Goal: Information Seeking & Learning: Compare options

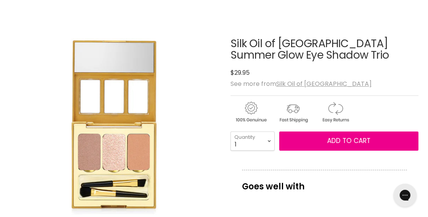
scroll to position [103, 0]
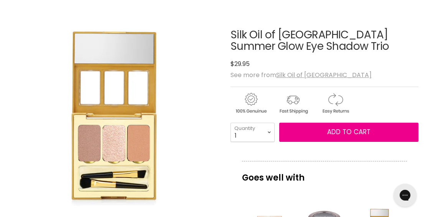
drag, startPoint x: 0, startPoint y: 0, endPoint x: 3, endPoint y: 18, distance: 18.6
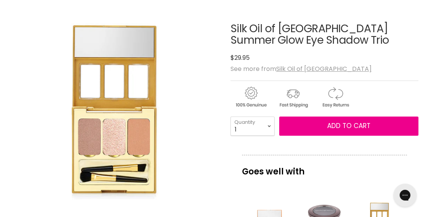
click at [86, 140] on img "Silk Oil of Morocco Summer Glow Eye Shadow Trio image. Click or Scroll to Zoom." at bounding box center [115, 108] width 211 height 211
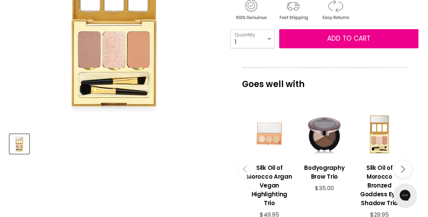
scroll to position [217, 0]
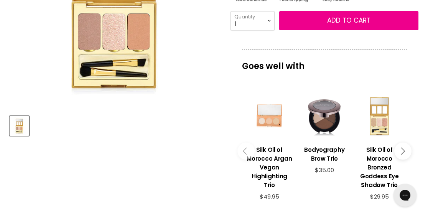
click at [380, 125] on div "Main content" at bounding box center [379, 115] width 47 height 47
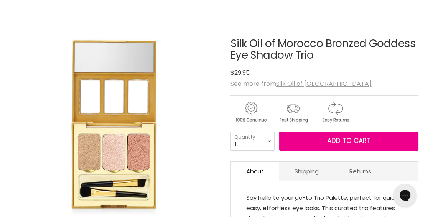
scroll to position [111, 0]
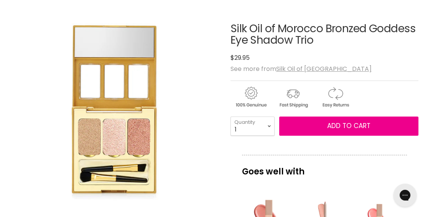
click at [112, 135] on img "Silk Oil of Morocco Bronzed Goddess Eye Shadow Trio image. Click or Scroll to Z…" at bounding box center [115, 108] width 211 height 211
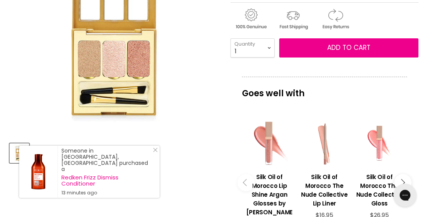
scroll to position [186, 0]
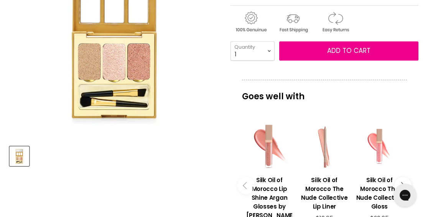
click at [122, 63] on img "Silk Oil of Morocco Bronzed Goddess Eye Shadow Trio image. Click or Scroll to Z…" at bounding box center [115, 33] width 211 height 211
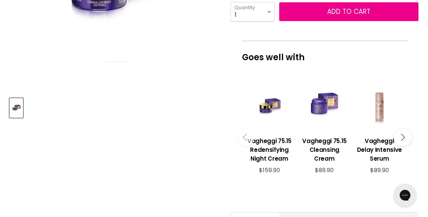
scroll to position [241, 0]
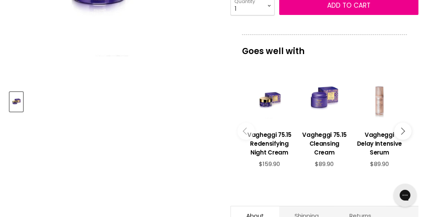
click at [381, 110] on div "Main content" at bounding box center [379, 100] width 47 height 47
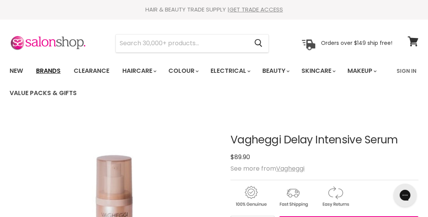
click at [50, 70] on link "Brands" at bounding box center [48, 71] width 36 height 16
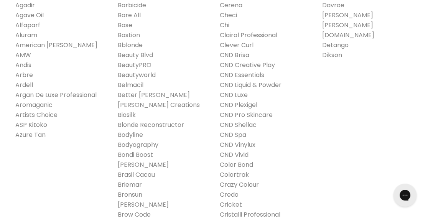
scroll to position [256, 0]
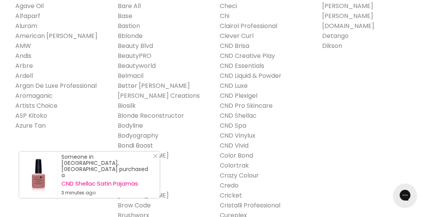
click at [142, 145] on link "Bondi Boost" at bounding box center [135, 145] width 35 height 9
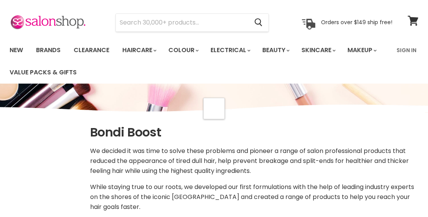
select select "manual"
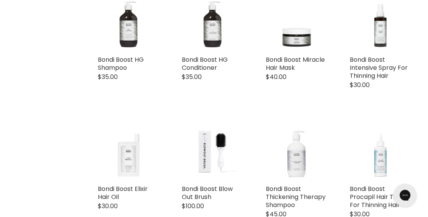
scroll to position [397, 0]
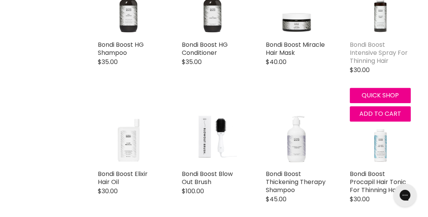
click at [361, 53] on link "Bondi Boost Intensive Spray For Thinning Hair" at bounding box center [379, 52] width 58 height 25
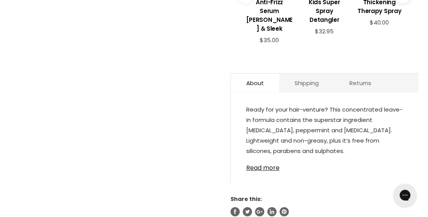
scroll to position [388, 0]
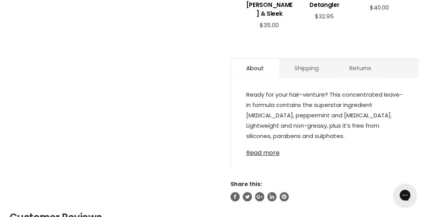
click at [258, 145] on link "Read more" at bounding box center [324, 151] width 157 height 12
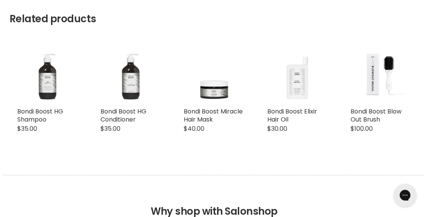
scroll to position [731, 0]
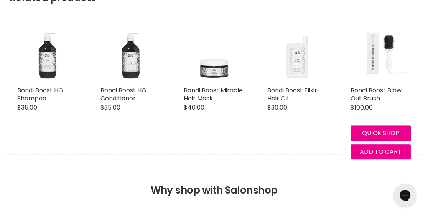
click at [390, 46] on img "Main content" at bounding box center [380, 52] width 48 height 60
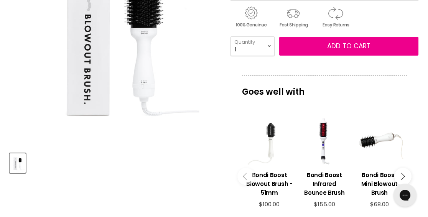
scroll to position [183, 0]
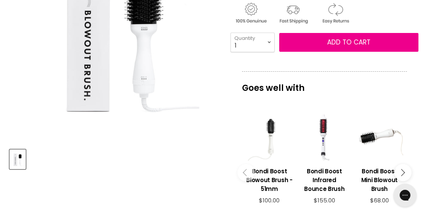
click at [325, 151] on div "Main content" at bounding box center [324, 137] width 47 height 47
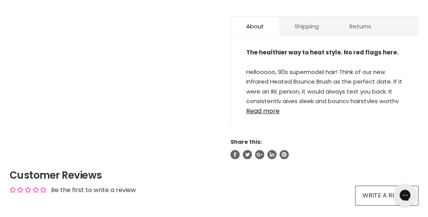
scroll to position [427, 0]
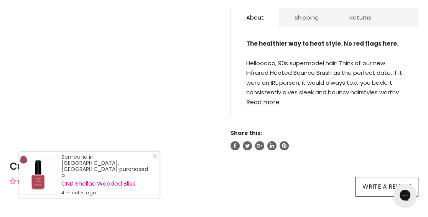
click at [260, 94] on link "Read more" at bounding box center [324, 100] width 157 height 12
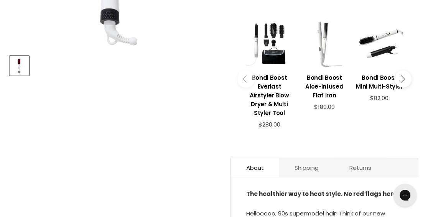
scroll to position [0, 0]
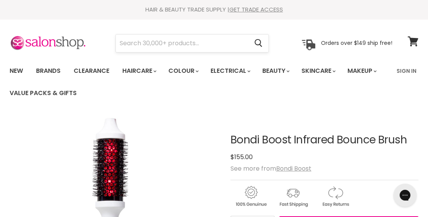
click at [119, 42] on input "Search" at bounding box center [182, 44] width 132 height 18
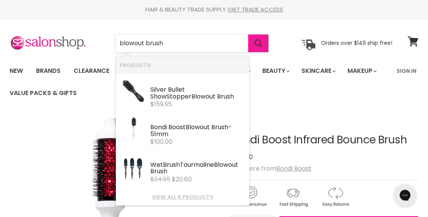
type input "blowout brush"
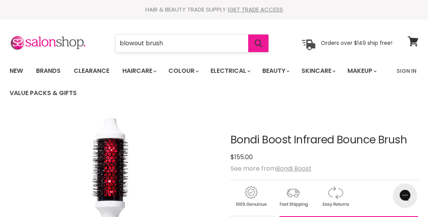
click at [257, 42] on icon "Search" at bounding box center [259, 44] width 8 height 8
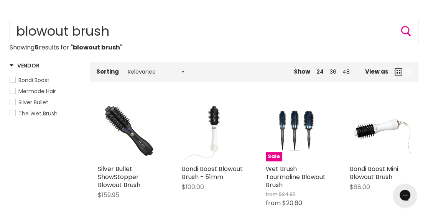
scroll to position [102, 0]
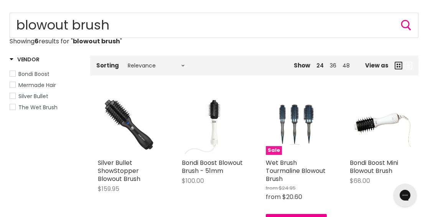
click at [294, 124] on img "Main content" at bounding box center [296, 124] width 41 height 61
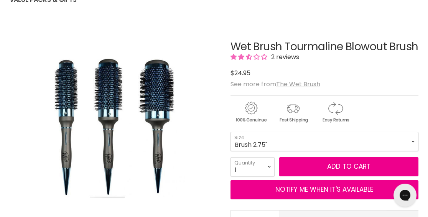
scroll to position [99, 0]
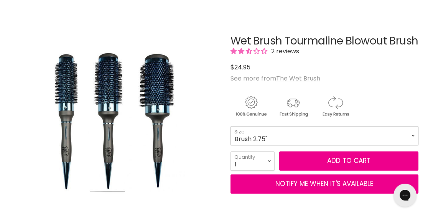
click at [412, 145] on select "Brush 2" Brush 2.5" Brush 2.75"" at bounding box center [325, 135] width 188 height 19
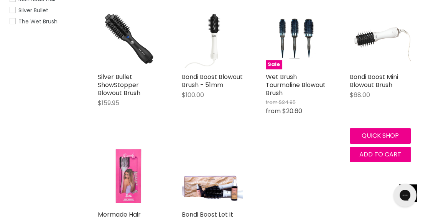
click at [366, 41] on img "Main content" at bounding box center [380, 38] width 61 height 61
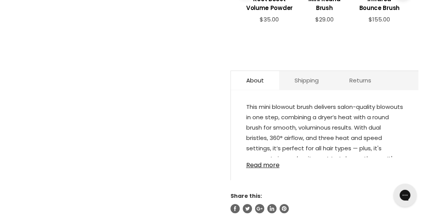
scroll to position [373, 0]
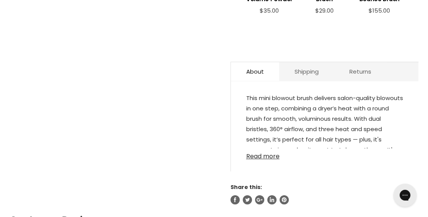
click at [275, 148] on link "Read more" at bounding box center [324, 154] width 157 height 12
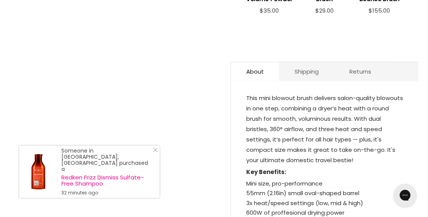
click at [428, 212] on section "Click or scroll to zoom Tap or pinch to zoom" at bounding box center [214, 78] width 428 height 672
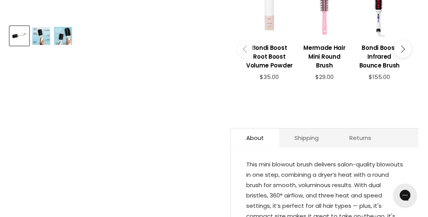
scroll to position [286, 0]
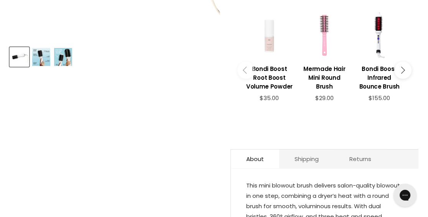
click at [267, 44] on div "Main content" at bounding box center [269, 35] width 47 height 47
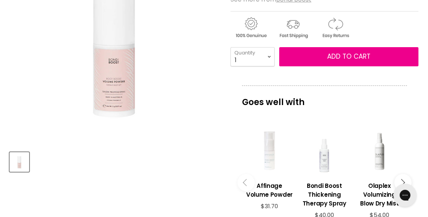
scroll to position [196, 0]
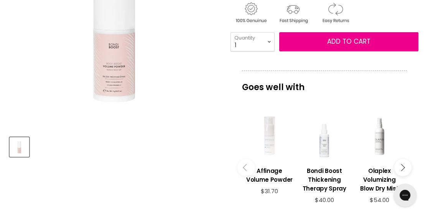
click at [107, 61] on img "Bondi Boost Root Boost Volume Powder image. Click or Scroll to Zoom." at bounding box center [115, 24] width 211 height 211
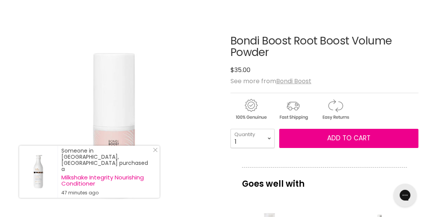
scroll to position [96, 0]
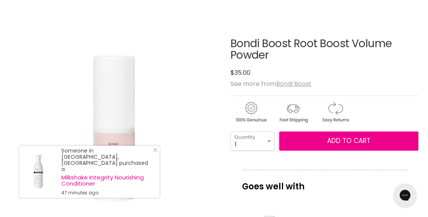
click at [283, 84] on u "Bondi Boost" at bounding box center [293, 83] width 35 height 9
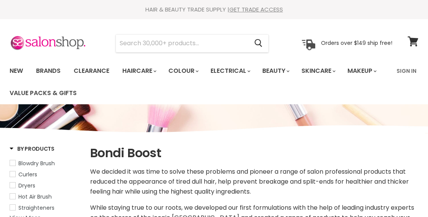
select select "manual"
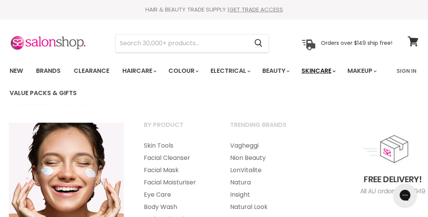
click at [324, 71] on link "Skincare" at bounding box center [318, 71] width 44 height 16
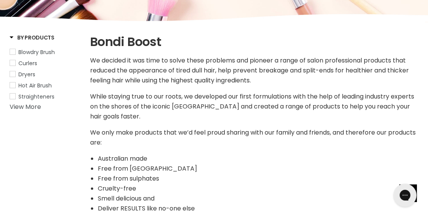
scroll to position [127, 0]
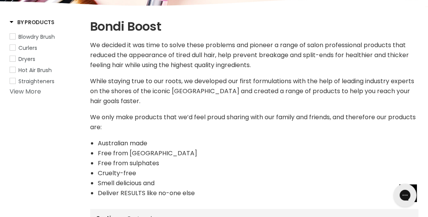
click at [30, 93] on link "View More" at bounding box center [25, 91] width 31 height 9
